Goal: Transaction & Acquisition: Download file/media

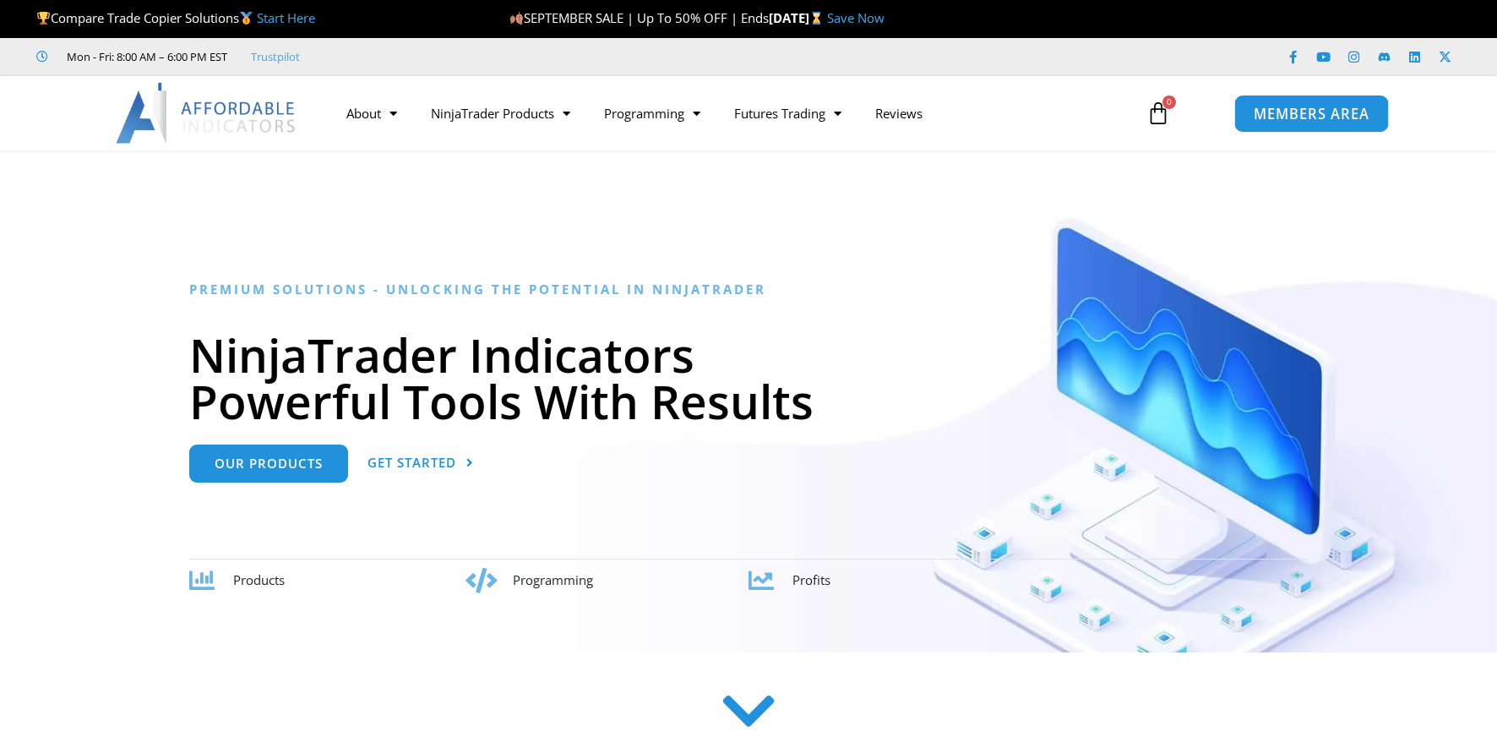
click at [1295, 108] on span "MEMBERS AREA" at bounding box center [1311, 113] width 116 height 14
click at [1290, 117] on span "MEMBERS AREA" at bounding box center [1311, 113] width 116 height 14
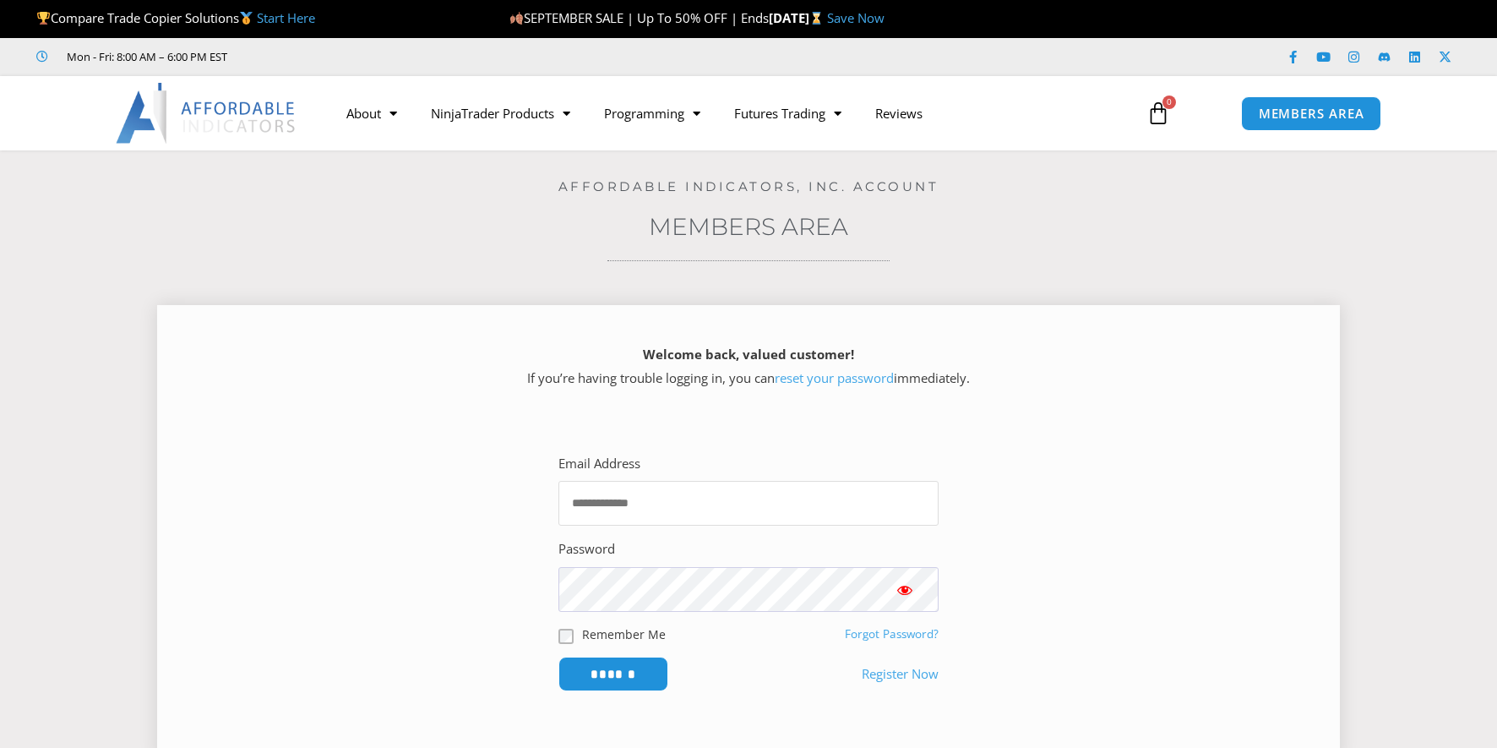
click at [612, 507] on input "Email Address" at bounding box center [749, 503] width 380 height 45
type input "**********"
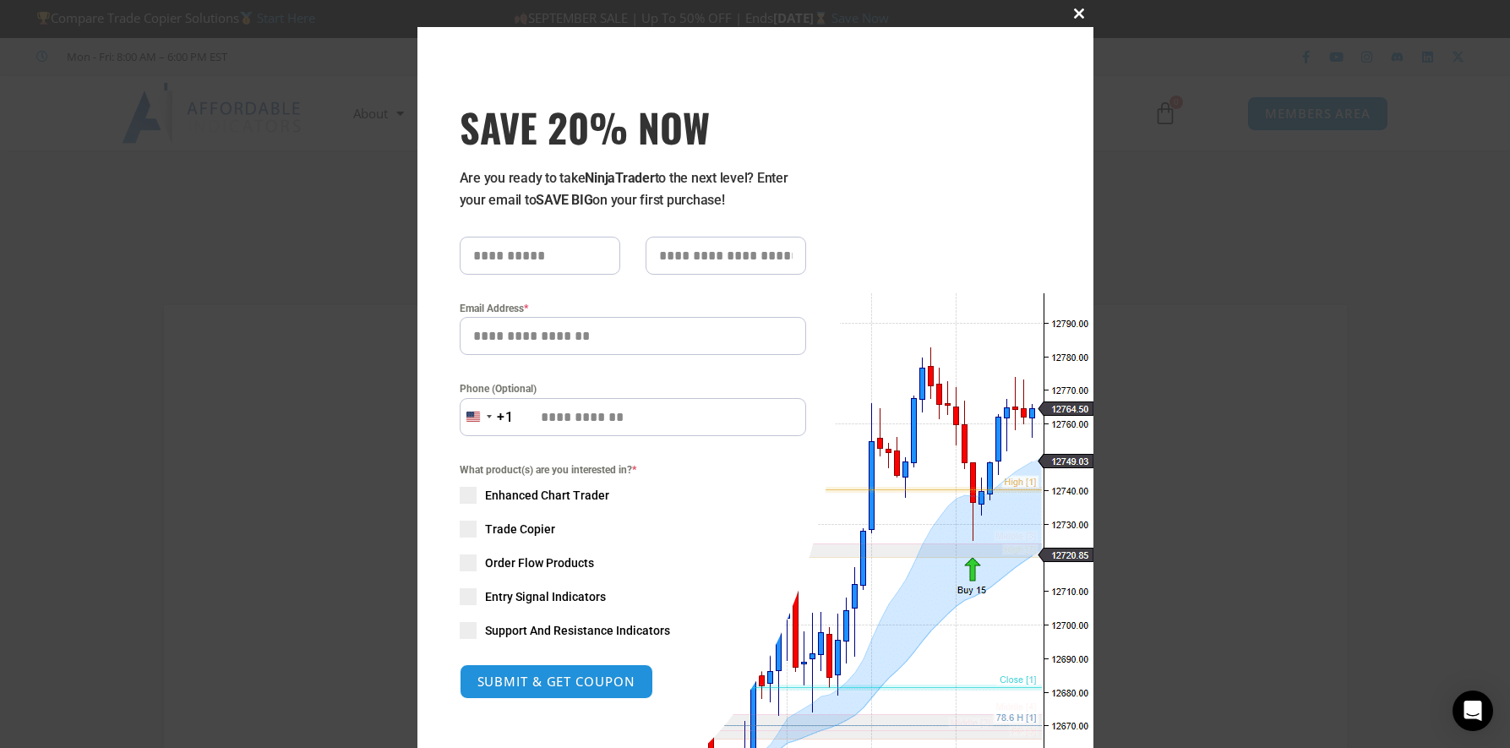
click at [1071, 14] on span "SAVE 20% NOW popup" at bounding box center [1079, 13] width 27 height 10
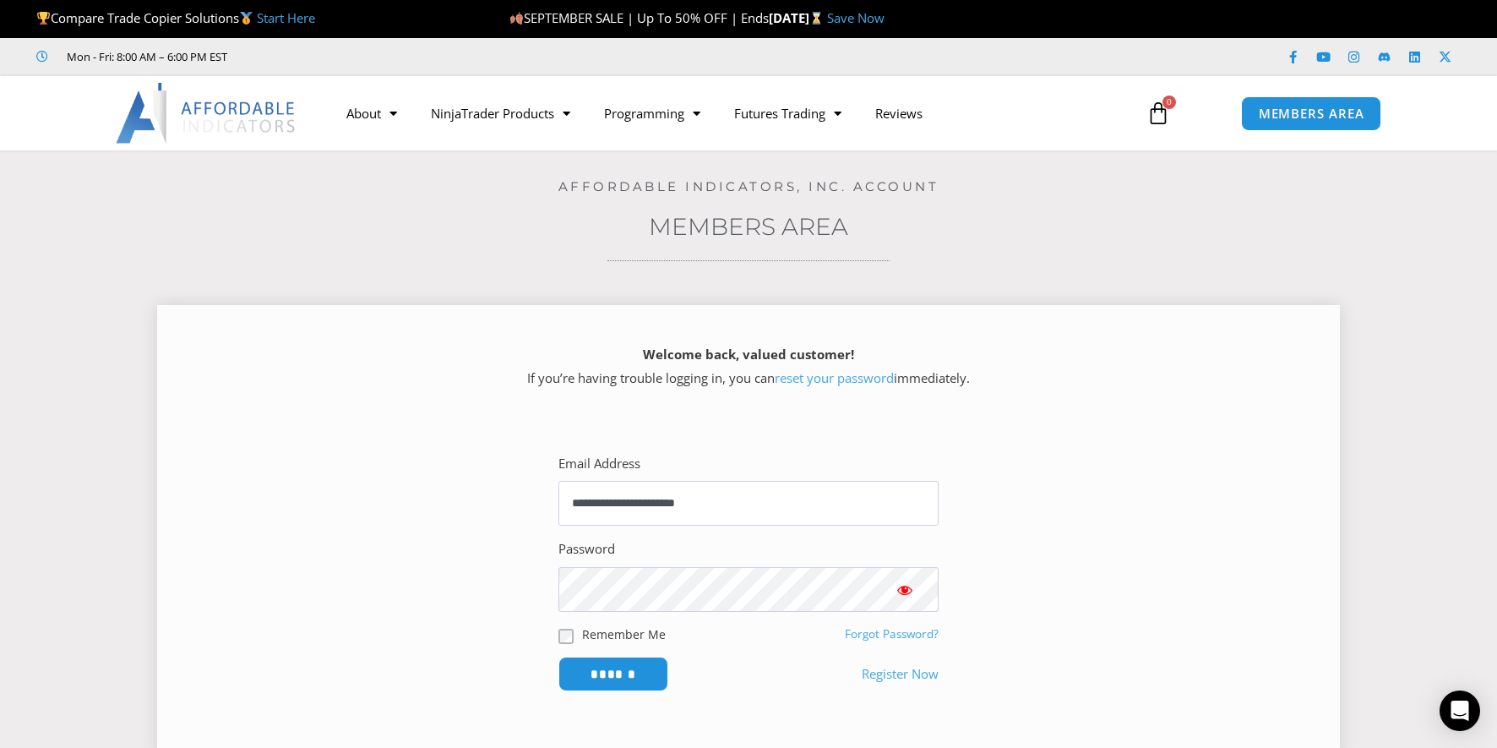
click at [900, 584] on span "Show password" at bounding box center [905, 589] width 17 height 17
click at [624, 674] on input "******" at bounding box center [614, 674] width 116 height 36
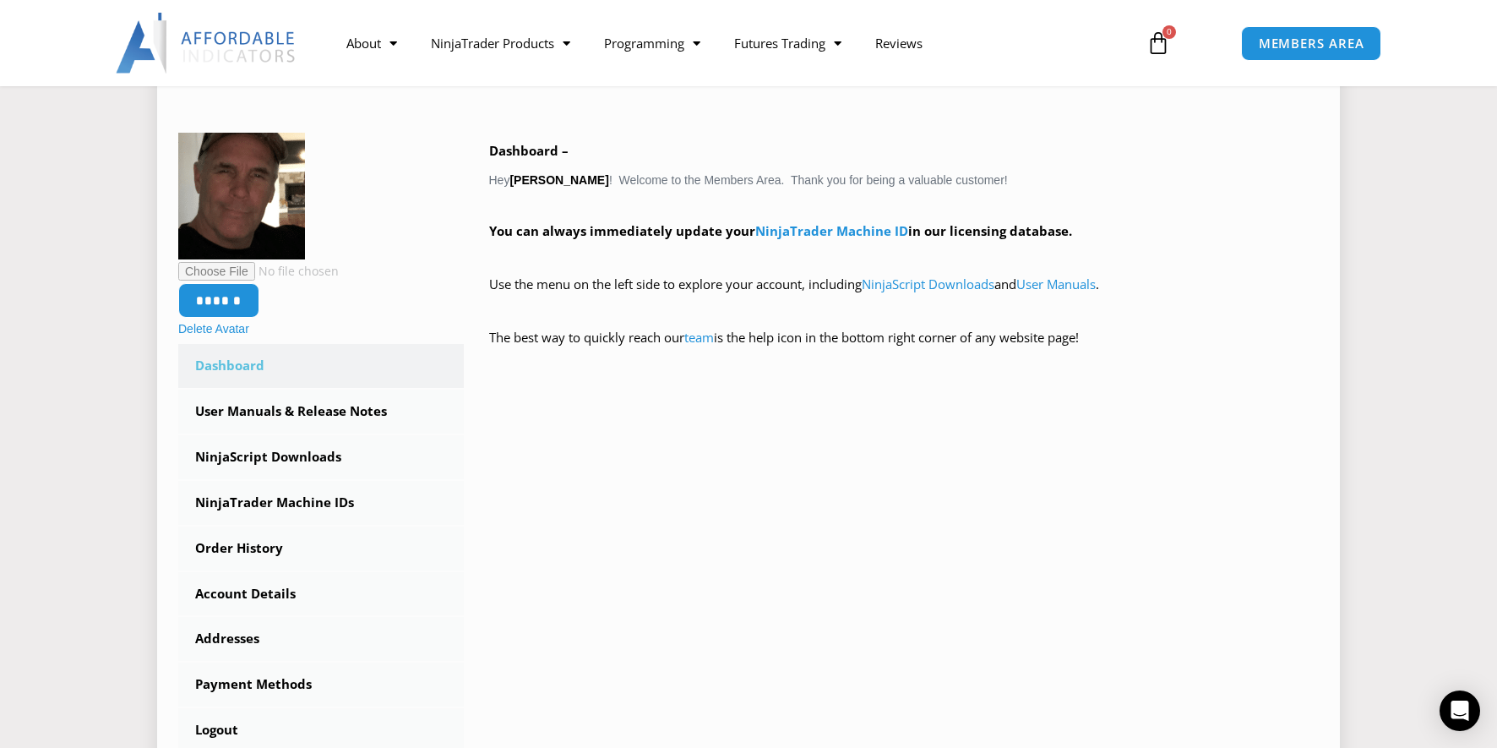
scroll to position [254, 0]
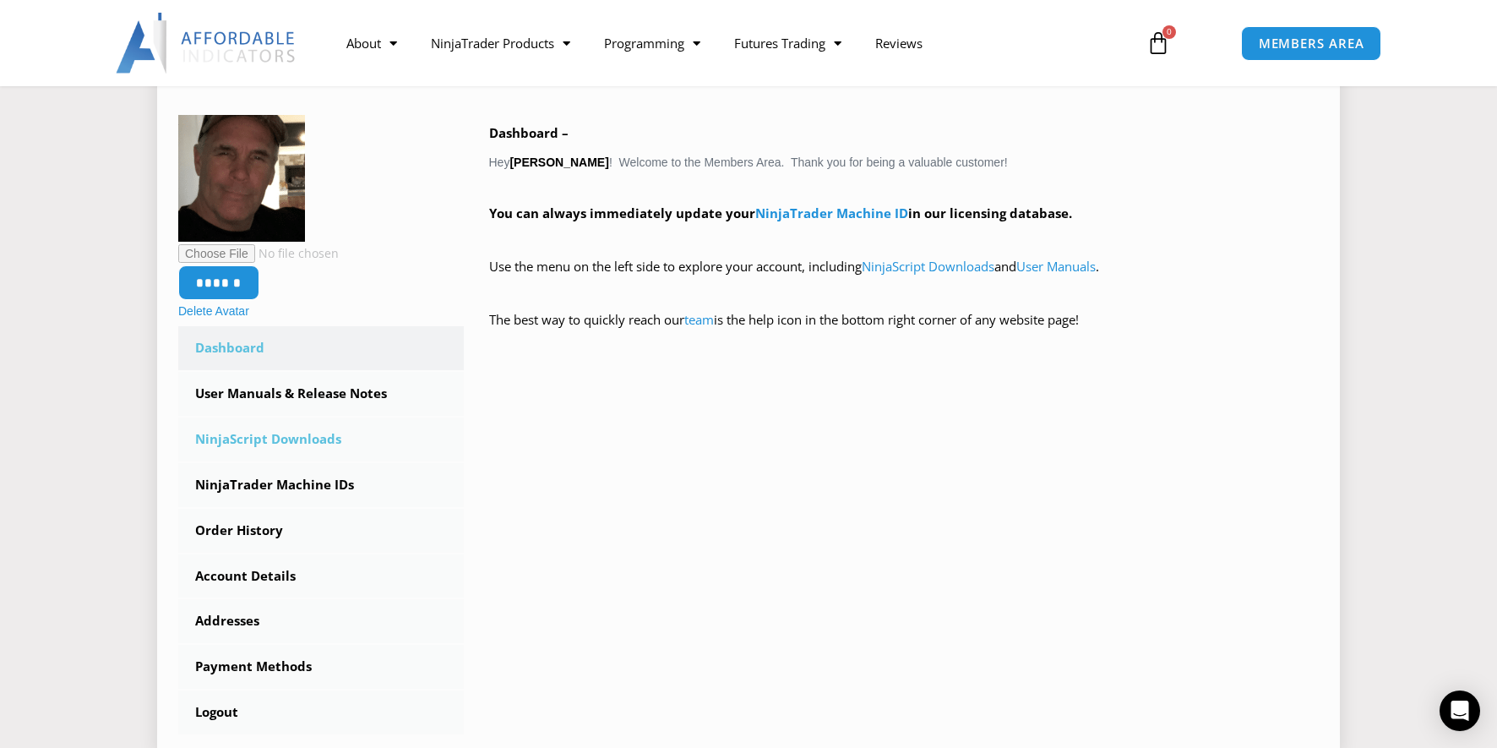
click at [239, 426] on link "NinjaScript Downloads" at bounding box center [321, 439] width 286 height 44
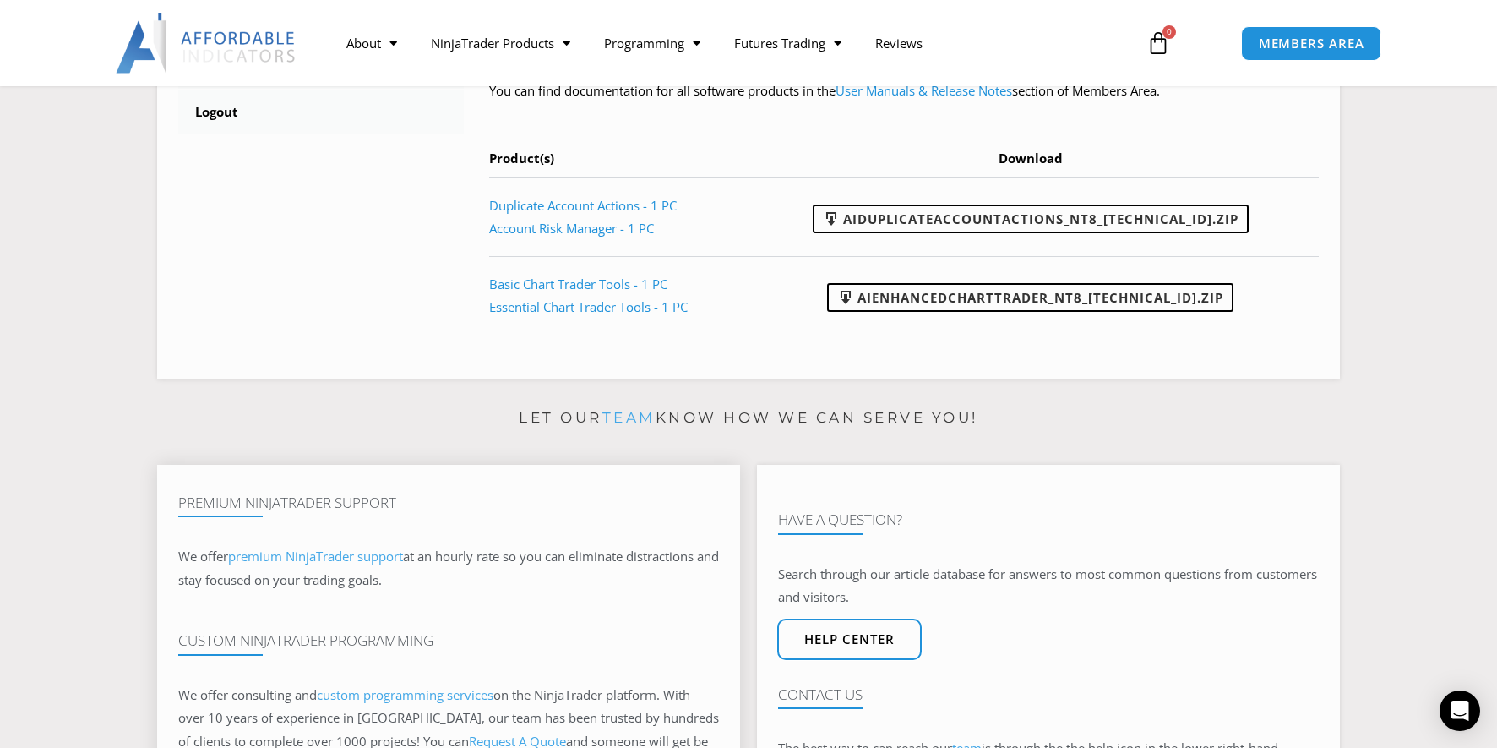
scroll to position [845, 0]
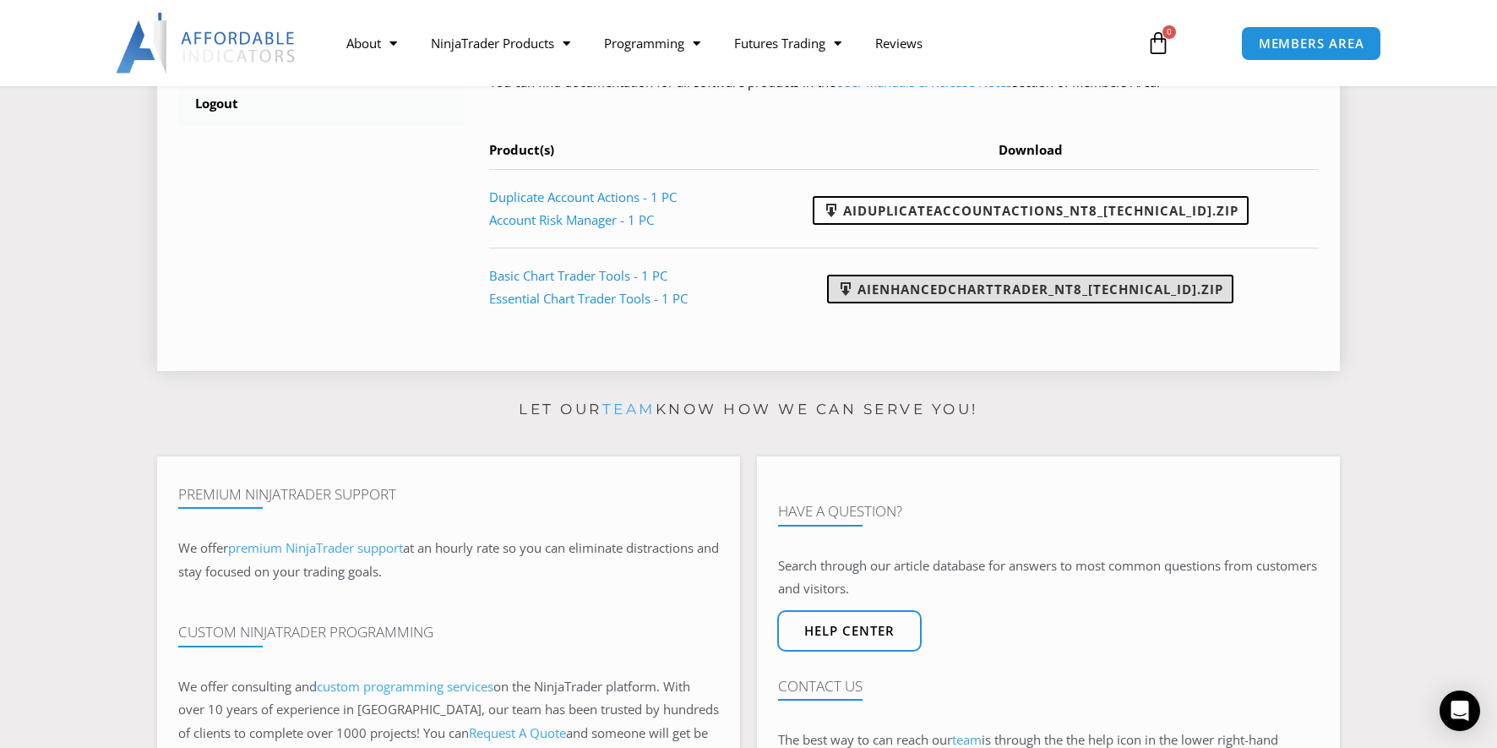
click at [984, 288] on link "AIEnhancedChartTrader_NT8_25.1.31.1.zip" at bounding box center [1030, 289] width 406 height 29
click at [994, 286] on link "AIEnhancedChartTrader_NT8_25.1.31.1.zip" at bounding box center [1030, 289] width 406 height 29
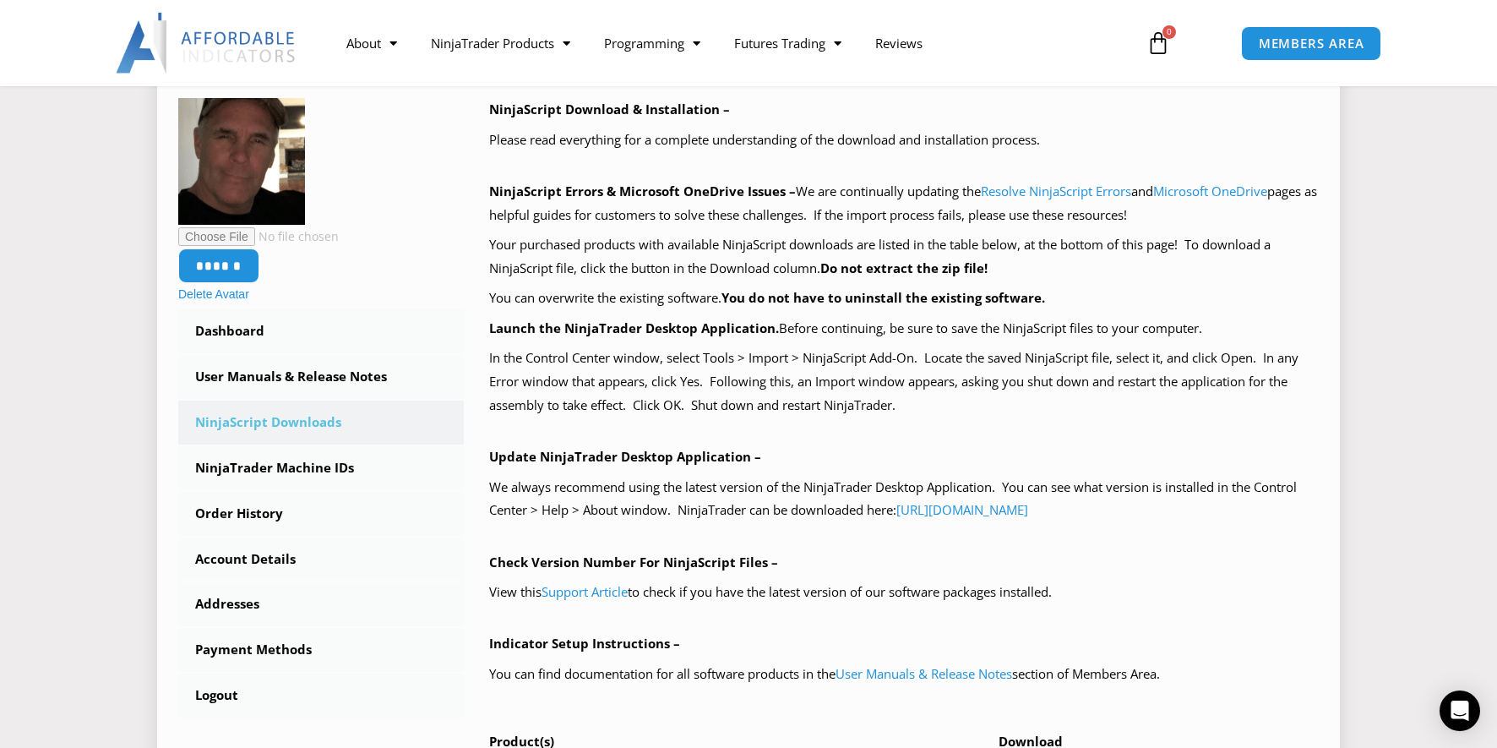
scroll to position [169, 0]
